Goal: Transaction & Acquisition: Book appointment/travel/reservation

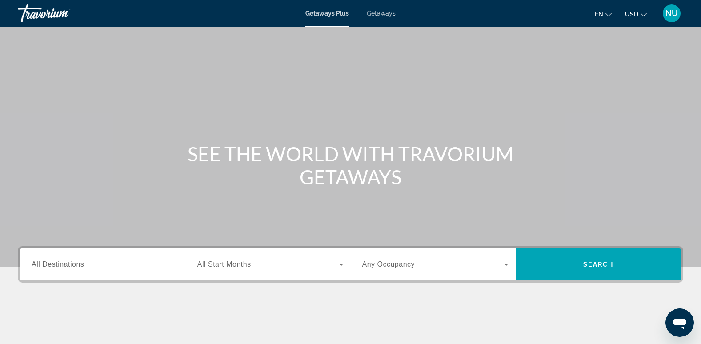
click at [379, 12] on span "Getaways" at bounding box center [381, 13] width 29 height 7
click at [57, 264] on span "All Destinations" at bounding box center [58, 265] width 52 height 8
click at [57, 264] on input "Destination All Destinations" at bounding box center [105, 265] width 147 height 11
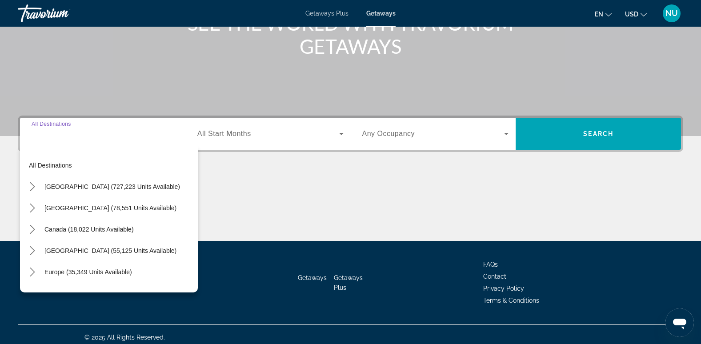
scroll to position [137, 0]
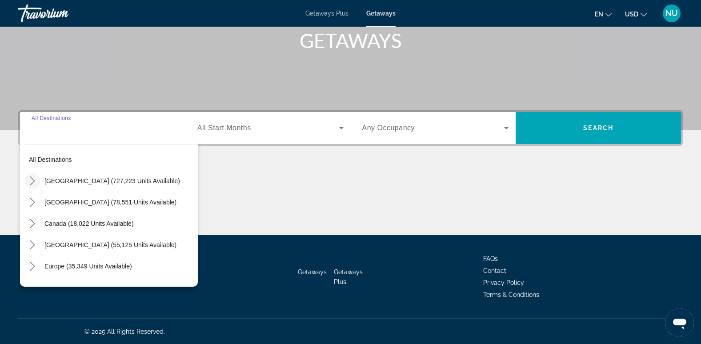
click at [37, 183] on mat-icon "Toggle United States (727,223 units available) submenu" at bounding box center [32, 181] width 16 height 16
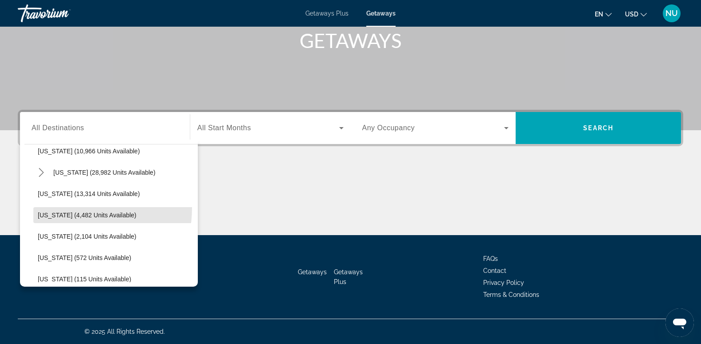
scroll to position [188, 0]
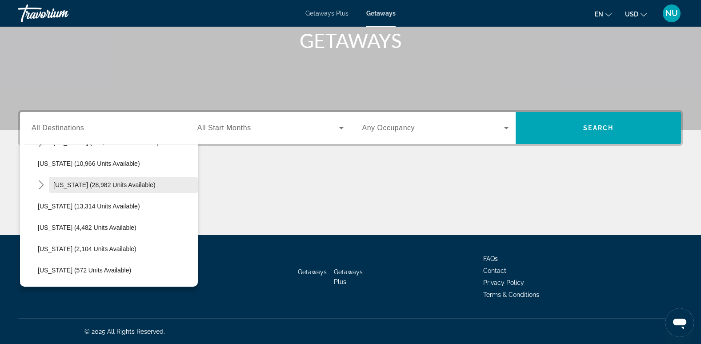
click at [103, 177] on span "Select destination: Hawaii (28,982 units available)" at bounding box center [123, 184] width 149 height 21
type input "**********"
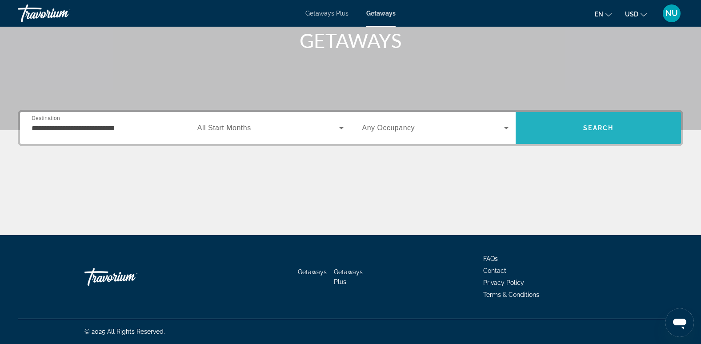
click at [596, 129] on span "Search" at bounding box center [599, 128] width 30 height 7
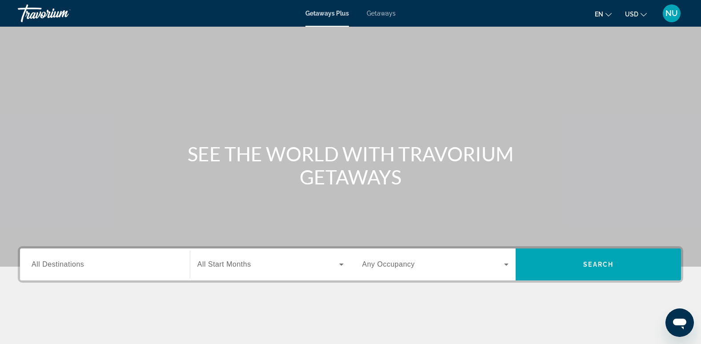
click at [60, 266] on span "All Destinations" at bounding box center [58, 265] width 52 height 8
click at [60, 266] on input "Destination All Destinations" at bounding box center [105, 265] width 147 height 11
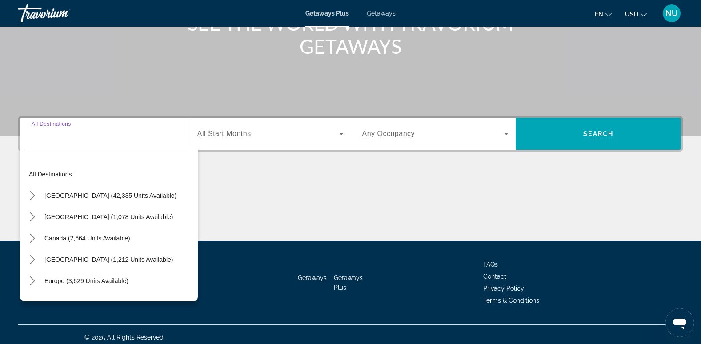
scroll to position [137, 0]
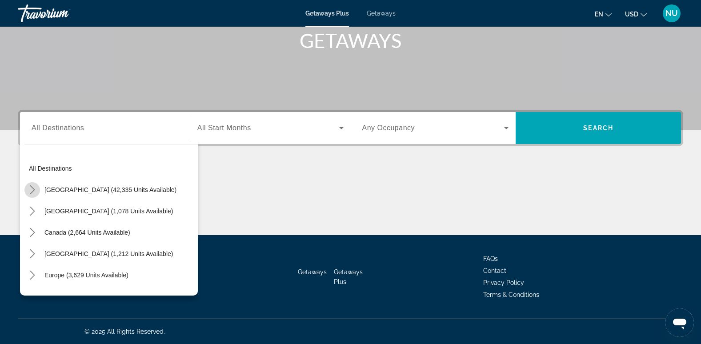
click at [32, 190] on icon "Toggle United States (42,335 units available) submenu" at bounding box center [32, 189] width 9 height 9
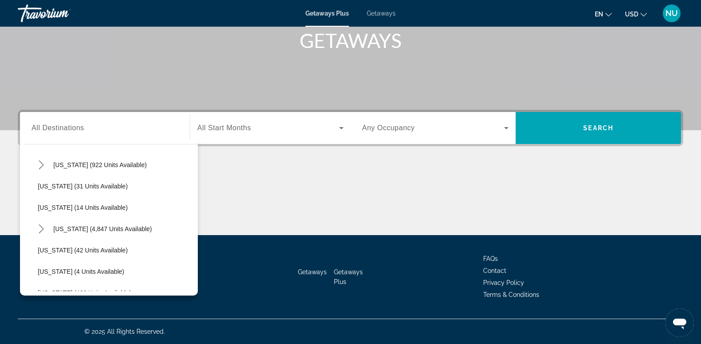
scroll to position [122, 0]
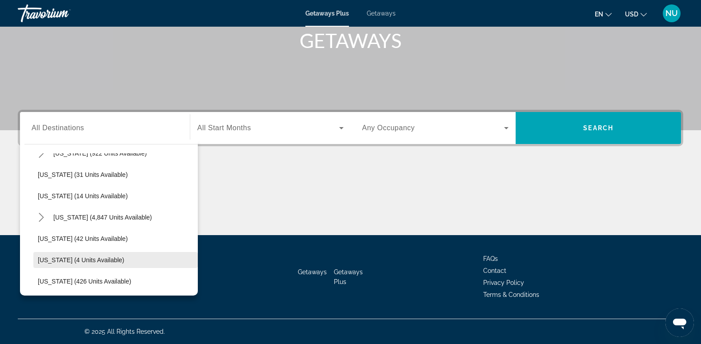
click at [68, 257] on span "[US_STATE] (4 units available)" at bounding box center [81, 260] width 87 height 7
type input "**********"
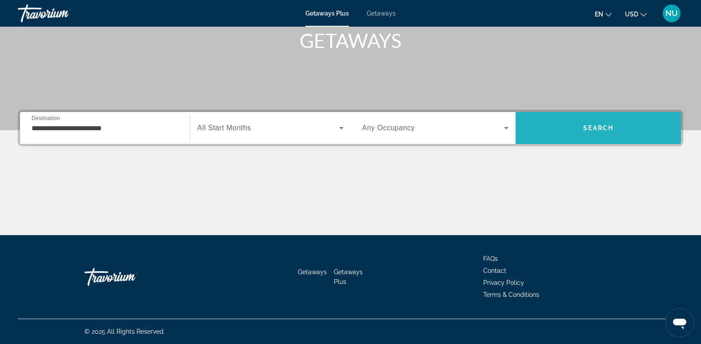
click at [580, 135] on span "Search" at bounding box center [598, 127] width 165 height 21
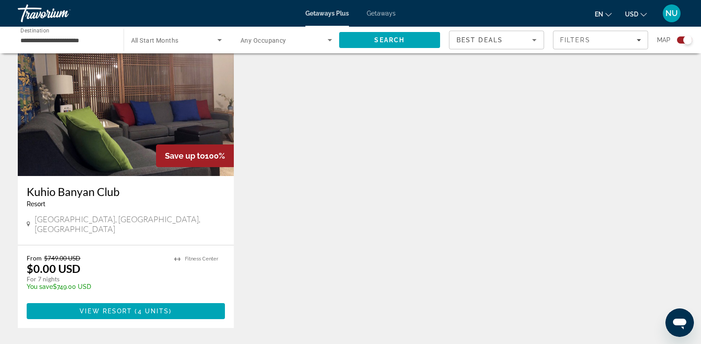
scroll to position [329, 0]
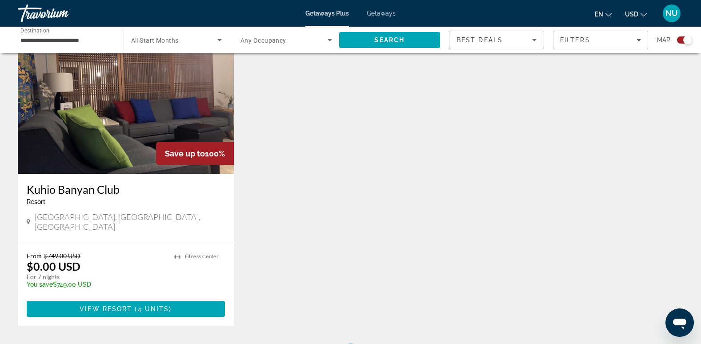
click at [156, 113] on img "Main content" at bounding box center [126, 103] width 216 height 142
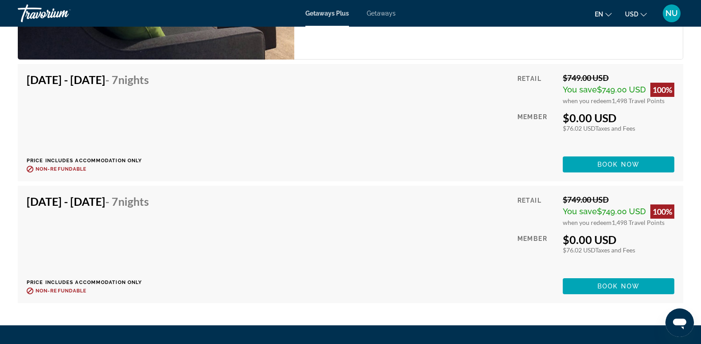
scroll to position [1617, 0]
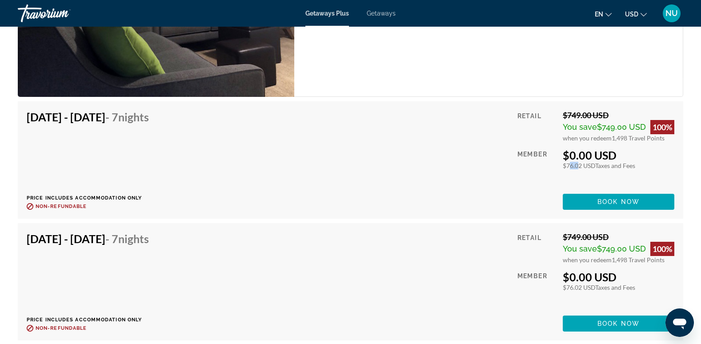
drag, startPoint x: 566, startPoint y: 168, endPoint x: 575, endPoint y: 168, distance: 9.4
click at [575, 168] on div "$76.02 USD Taxes and Fees" at bounding box center [619, 166] width 112 height 8
click at [320, 142] on div "[DATE] - [DATE] - 7 Nights Price includes accommodation only Refundable until :…" at bounding box center [351, 160] width 648 height 100
drag, startPoint x: 564, startPoint y: 113, endPoint x: 621, endPoint y: 112, distance: 56.9
click at [621, 112] on div "$749.00 USD" at bounding box center [619, 115] width 112 height 10
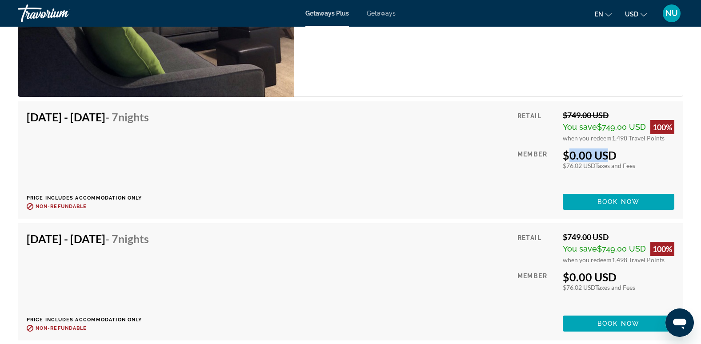
drag, startPoint x: 621, startPoint y: 112, endPoint x: 600, endPoint y: 154, distance: 46.7
click at [600, 154] on div "Retail $749.00 USD You save $749.00 USD 100% when you redeem 1,498 Travel Point…" at bounding box center [596, 160] width 157 height 100
drag, startPoint x: 600, startPoint y: 154, endPoint x: 578, endPoint y: 183, distance: 36.5
click at [578, 183] on div "Retail $749.00 USD You save $749.00 USD 100% when you redeem 1,498 Travel Point…" at bounding box center [596, 160] width 157 height 100
click at [616, 201] on span "Book now" at bounding box center [619, 201] width 42 height 7
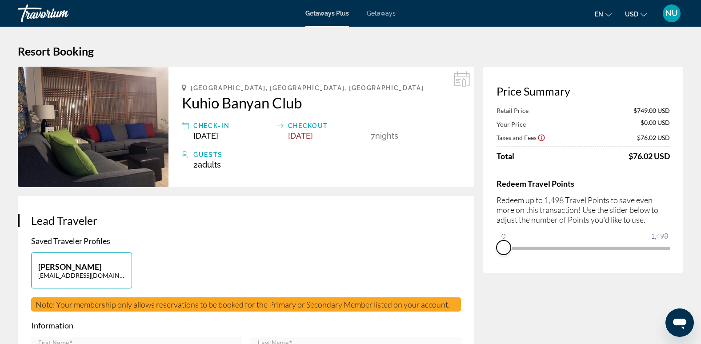
drag, startPoint x: 661, startPoint y: 260, endPoint x: 490, endPoint y: 265, distance: 171.3
click at [490, 265] on div "Price Summary Retail Price $749.00 USD Your Price $0.00 USD Taxes and Fees $76.…" at bounding box center [583, 170] width 200 height 206
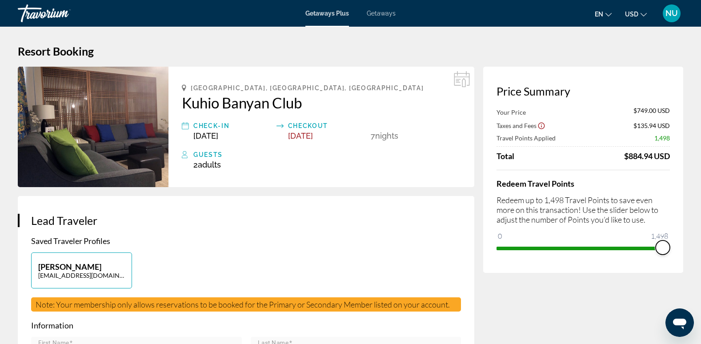
drag, startPoint x: 508, startPoint y: 237, endPoint x: 699, endPoint y: 235, distance: 190.4
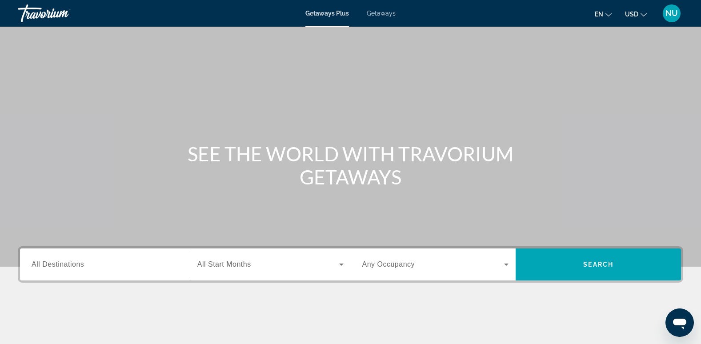
click at [385, 11] on span "Getaways" at bounding box center [381, 13] width 29 height 7
click at [90, 263] on input "Destination All Destinations" at bounding box center [105, 265] width 147 height 11
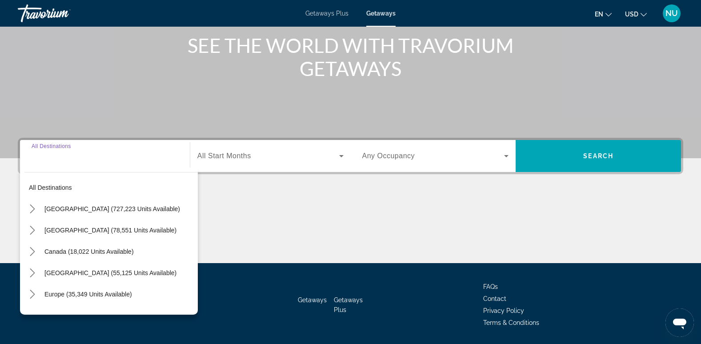
scroll to position [137, 0]
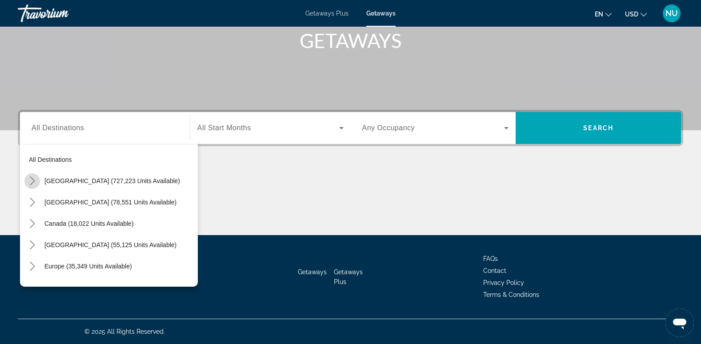
click at [26, 180] on mat-icon "Toggle United States (727,223 units available) submenu" at bounding box center [32, 181] width 16 height 16
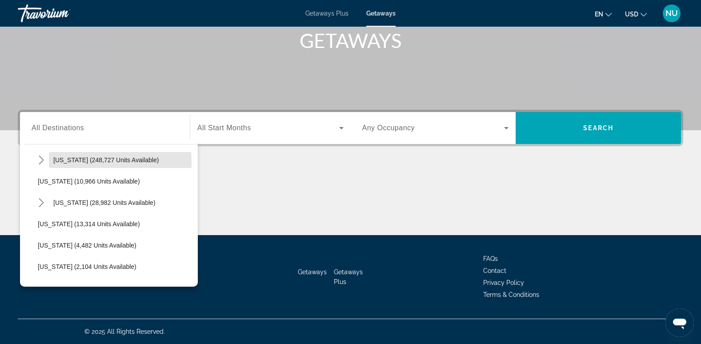
scroll to position [172, 0]
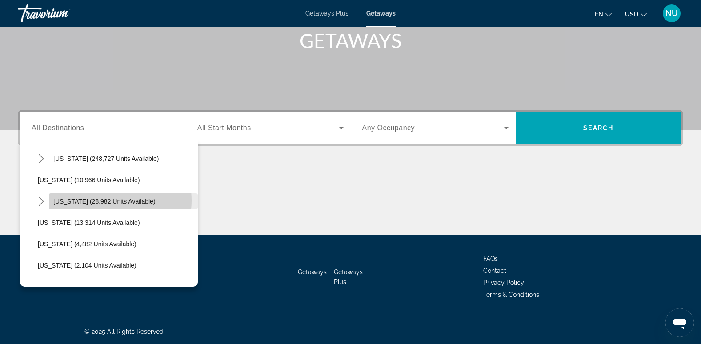
click at [103, 201] on span "Hawaii (28,982 units available)" at bounding box center [104, 201] width 102 height 7
type input "**********"
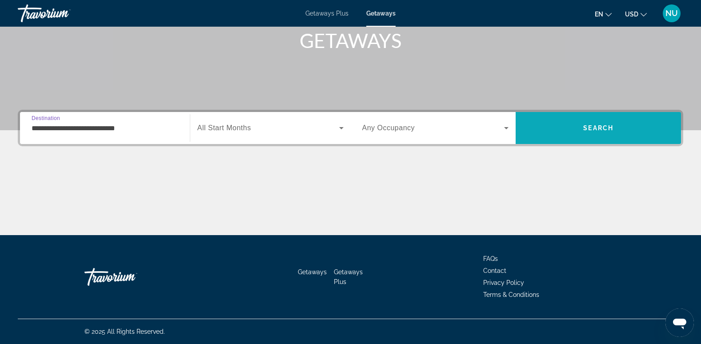
click at [599, 123] on span "Search" at bounding box center [598, 127] width 165 height 21
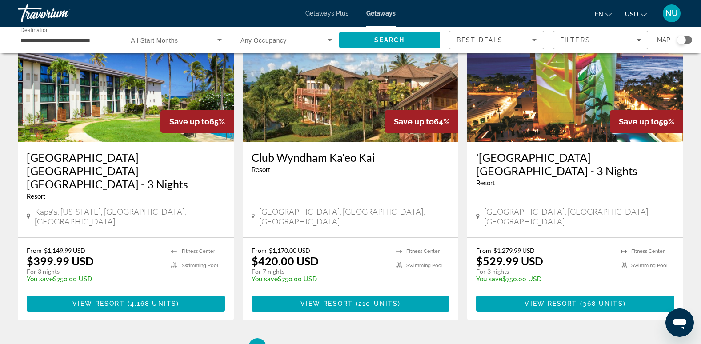
scroll to position [1078, 0]
